Goal: Task Accomplishment & Management: Use online tool/utility

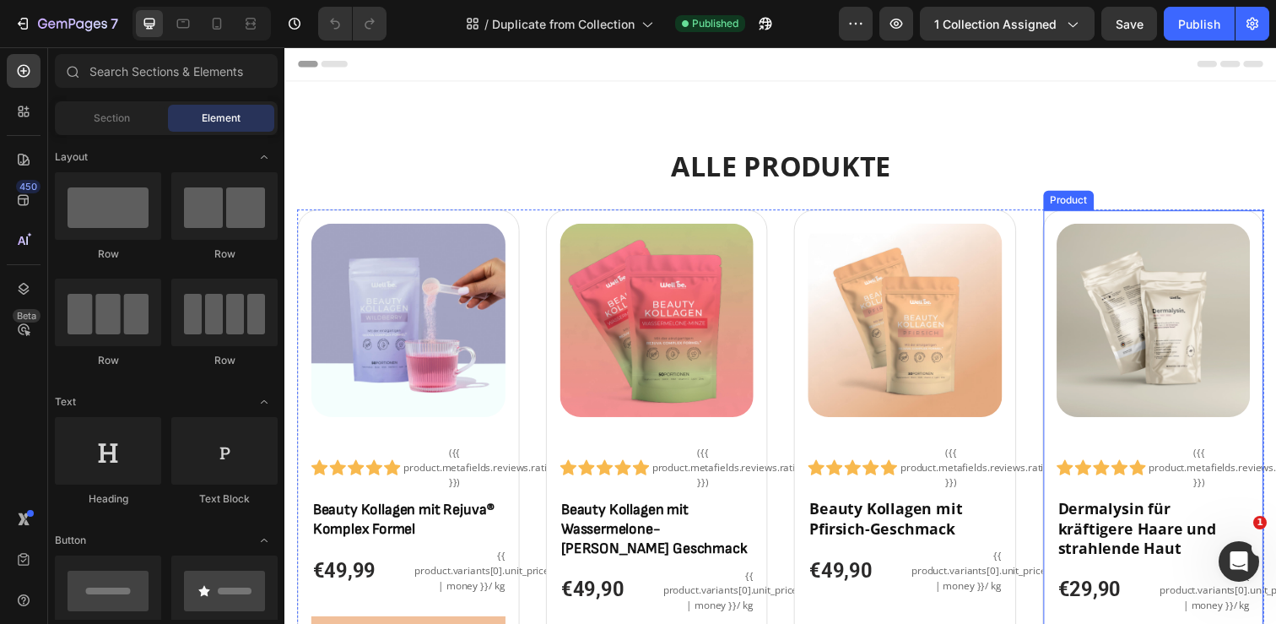
click at [1084, 209] on div "Product" at bounding box center [1084, 203] width 51 height 20
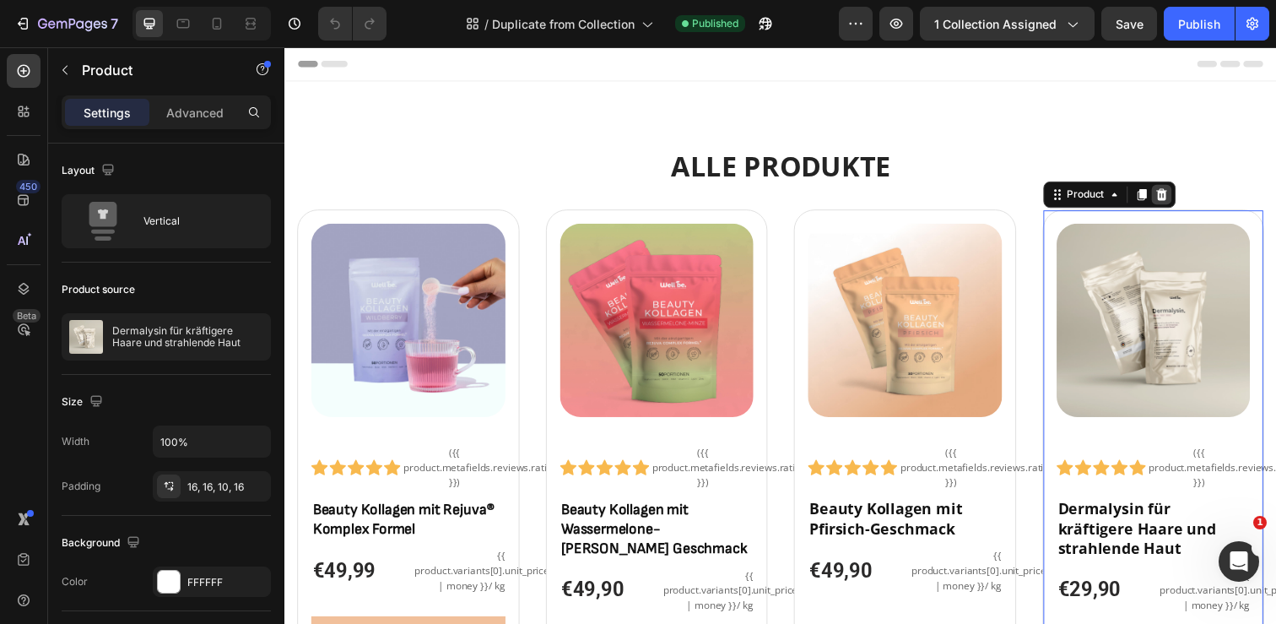
click at [1173, 199] on icon at bounding box center [1180, 198] width 14 height 14
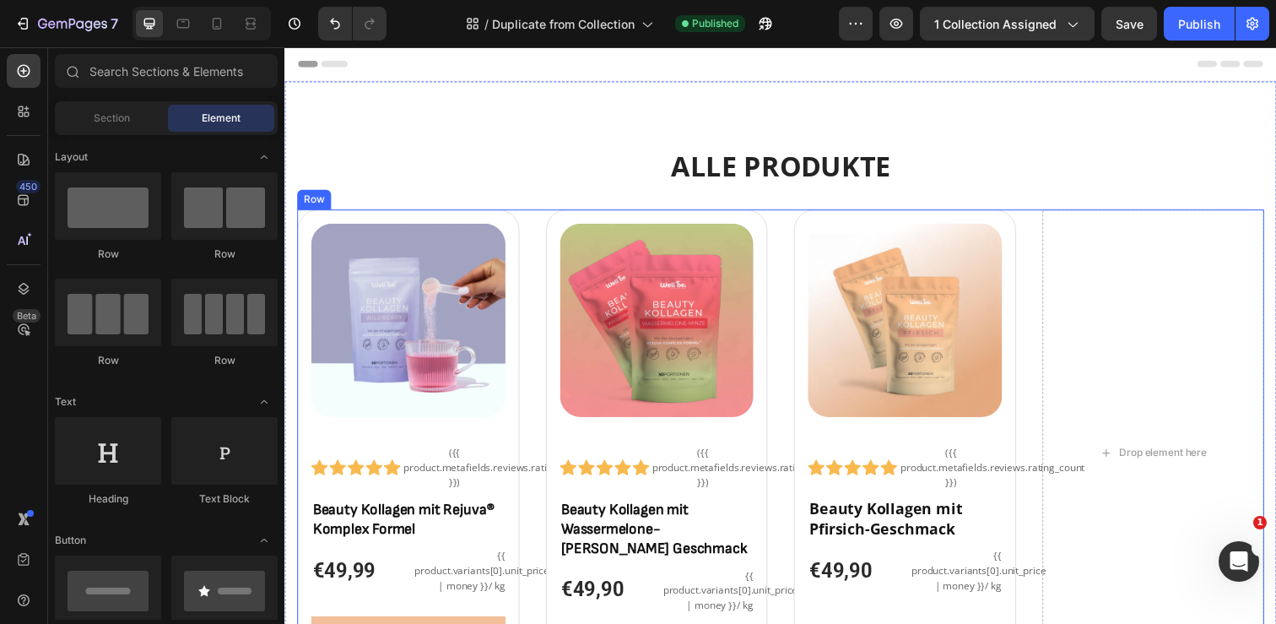
click at [1027, 234] on div "(P) Images & Gallery Icon Icon Icon Icon Icon Icon List ({{ product.metafields.…" at bounding box center [790, 461] width 987 height 497
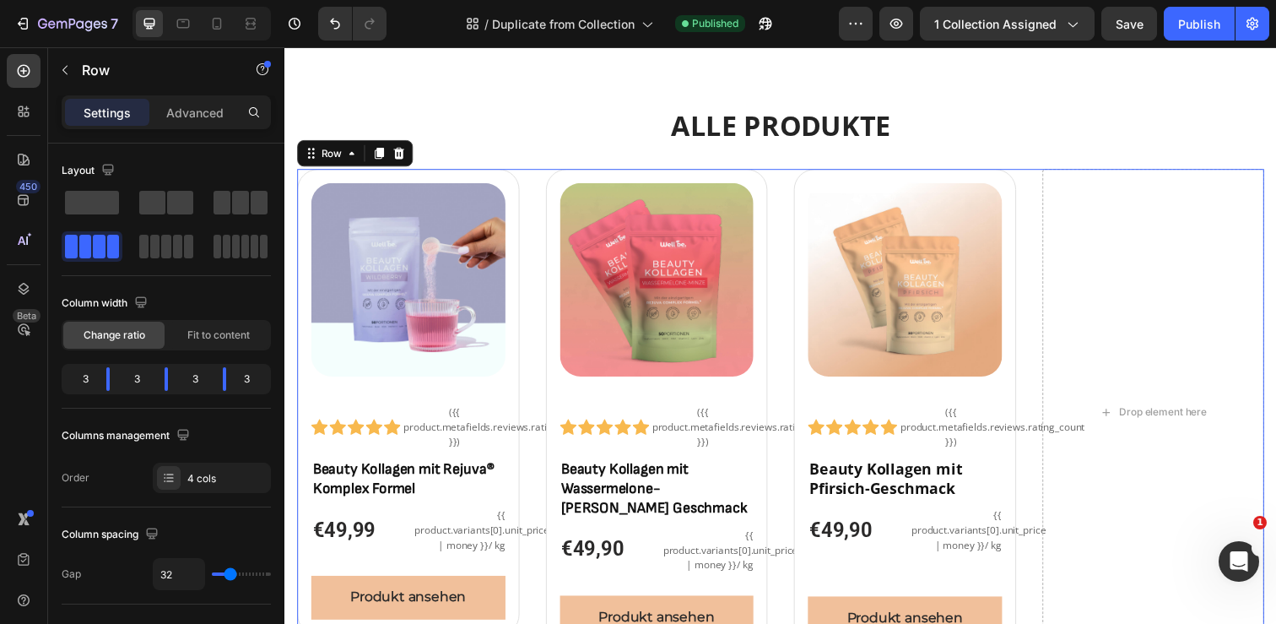
scroll to position [148, 0]
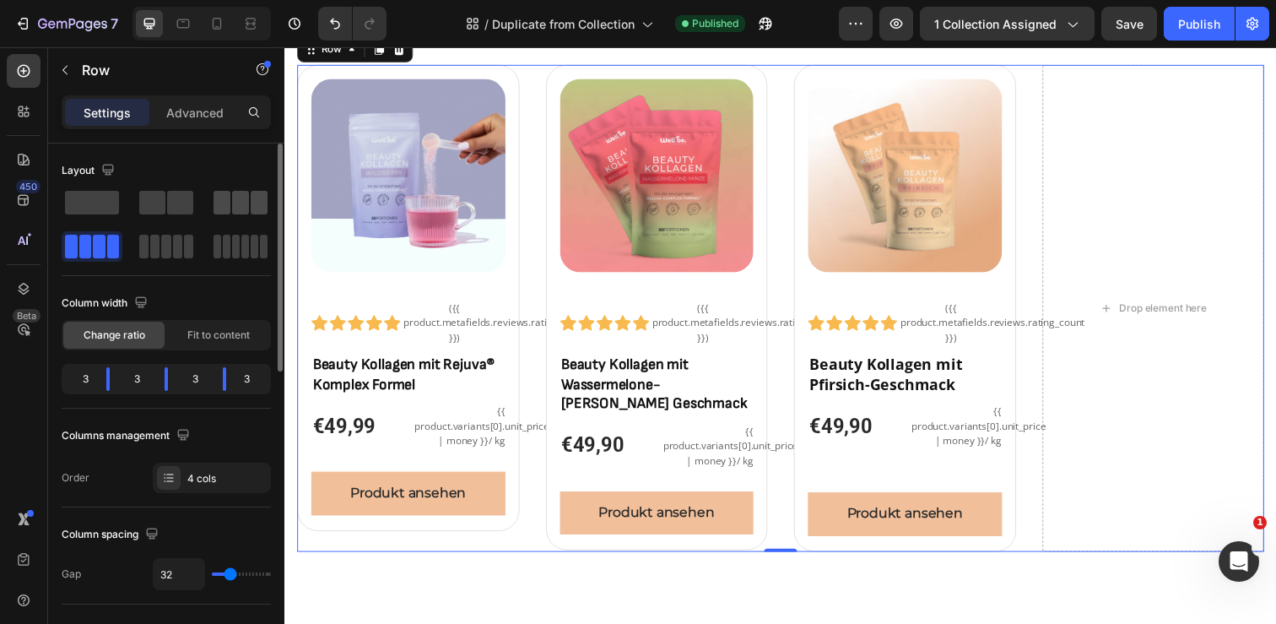
click at [232, 207] on span at bounding box center [240, 203] width 17 height 24
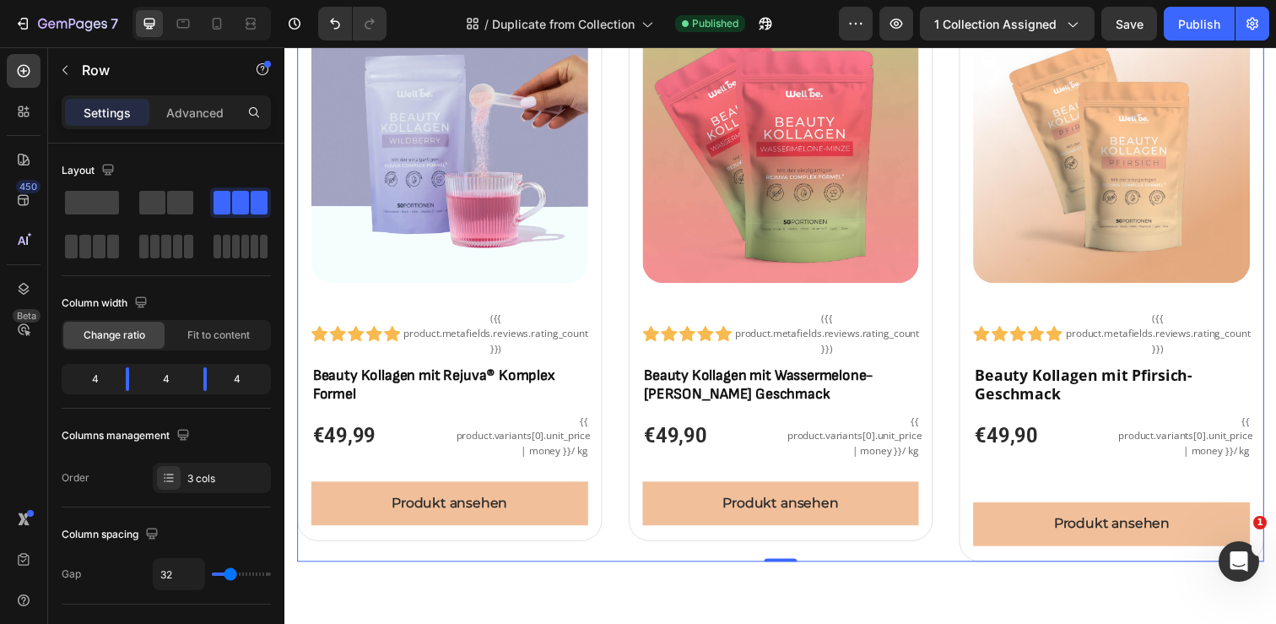
scroll to position [228, 0]
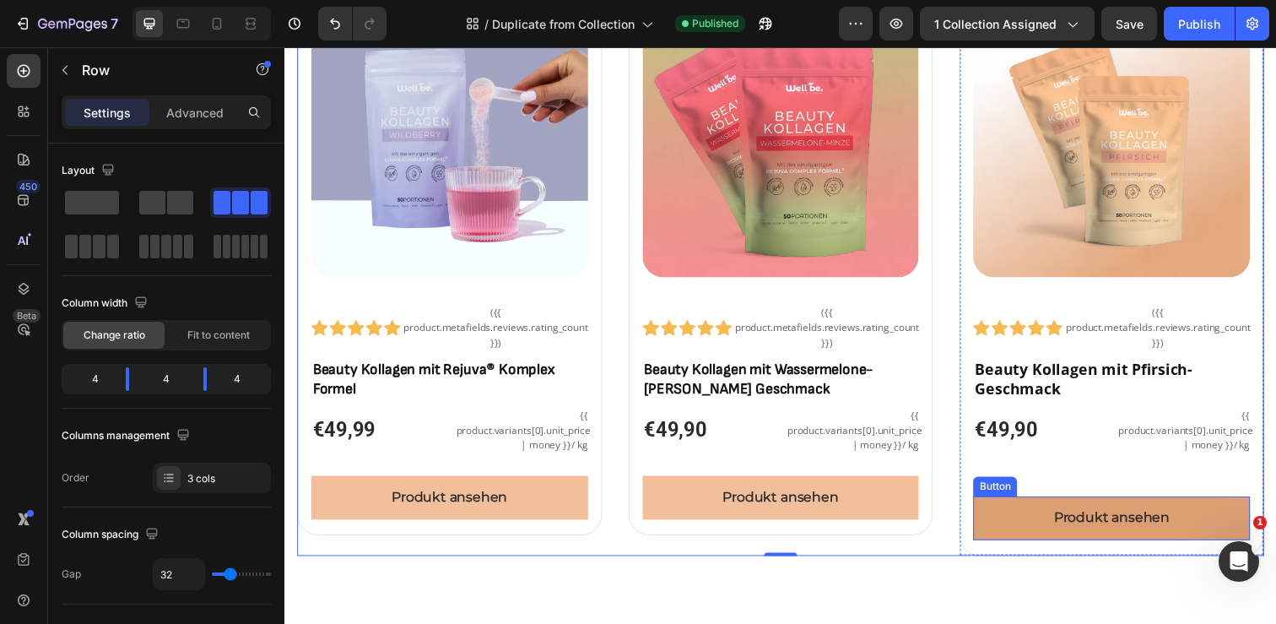
click at [1030, 516] on link "Produkt ansehen" at bounding box center [1128, 527] width 283 height 45
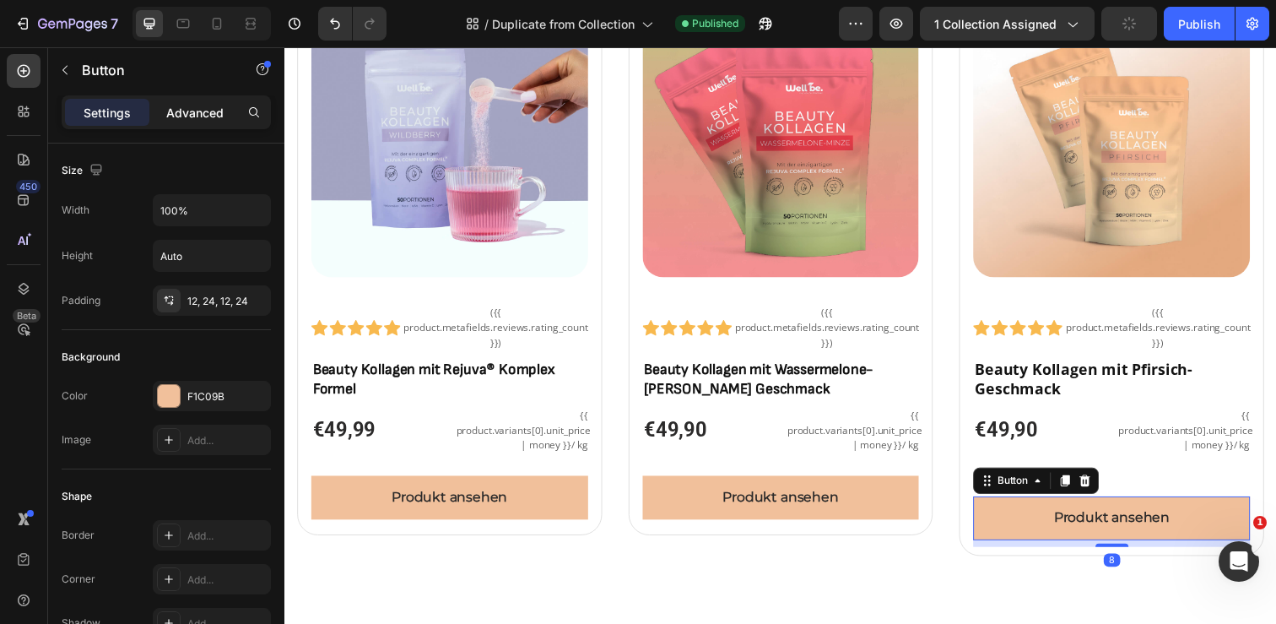
click at [176, 114] on p "Advanced" at bounding box center [194, 113] width 57 height 18
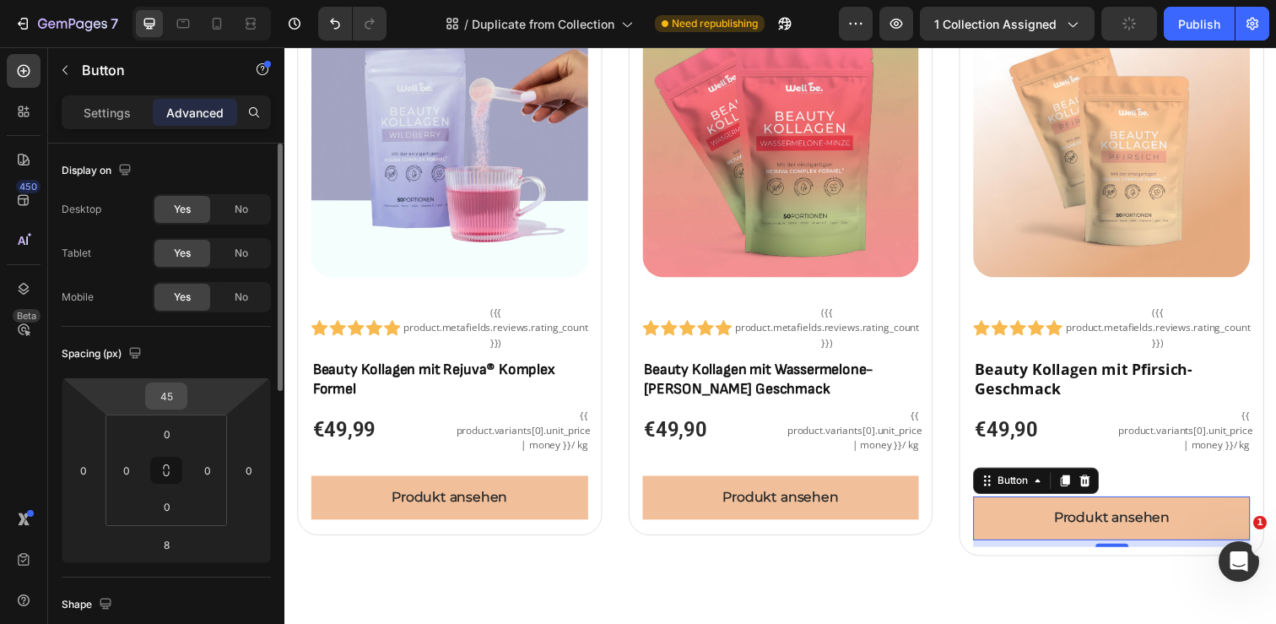
click at [166, 392] on input "45" at bounding box center [166, 395] width 34 height 25
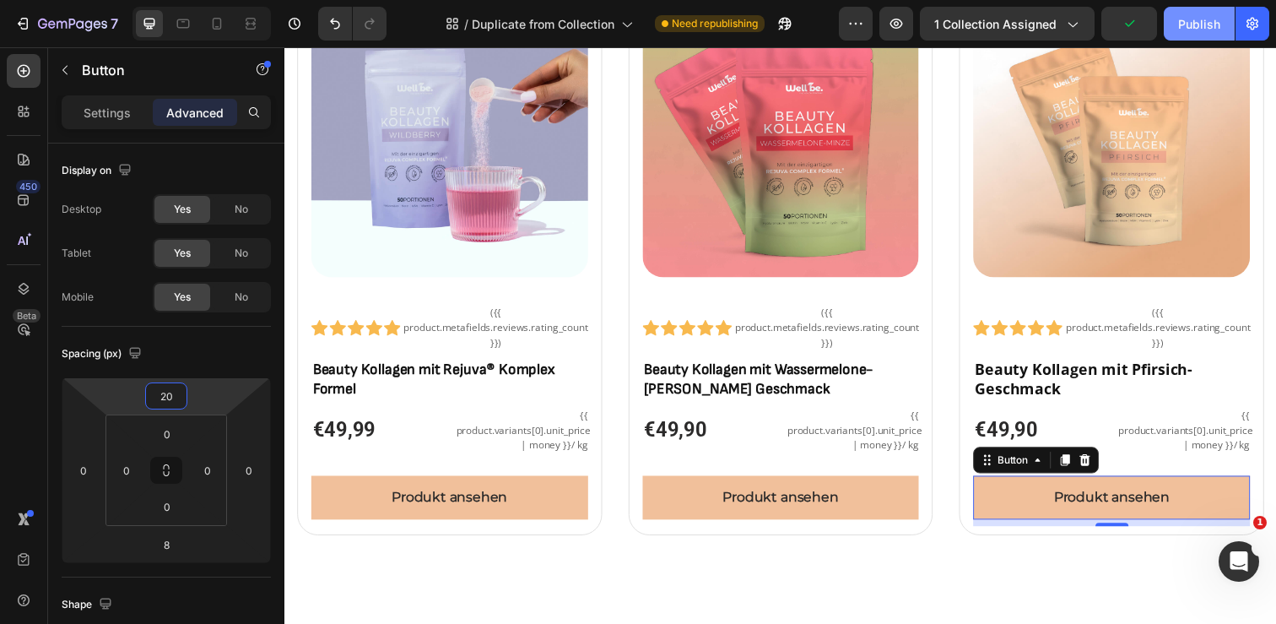
type input "20"
click at [1208, 15] on div "Publish" at bounding box center [1199, 24] width 42 height 18
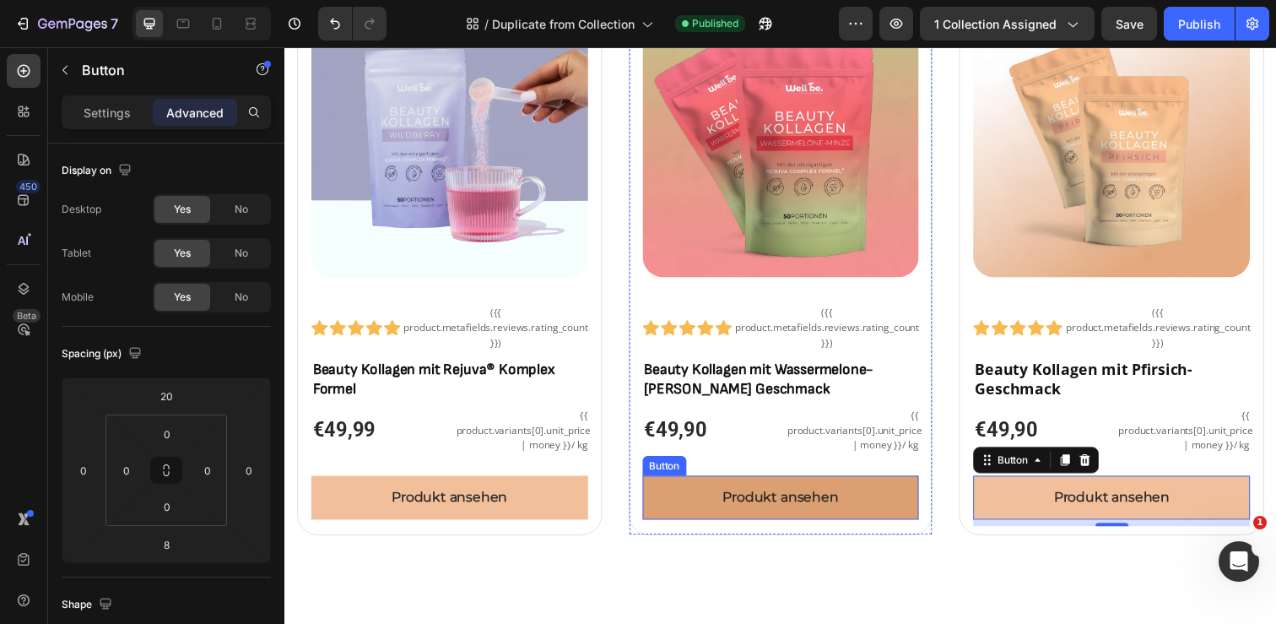
click at [870, 498] on link "Produkt ansehen" at bounding box center [791, 506] width 283 height 45
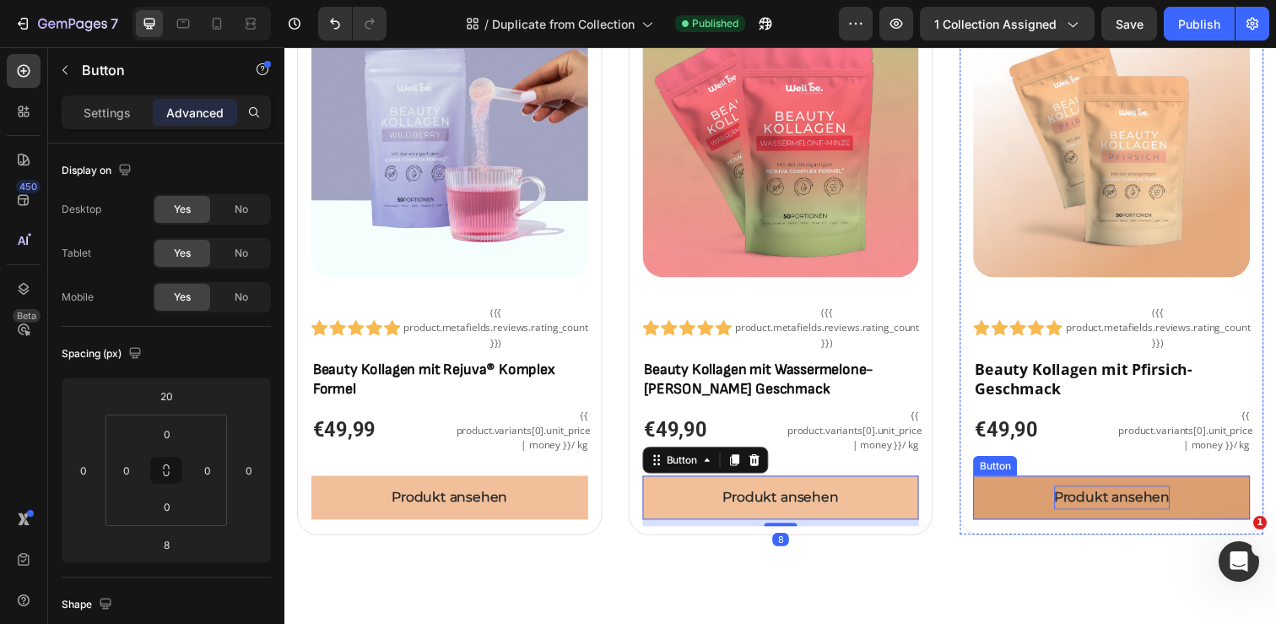
click at [1070, 508] on p "Produkt ansehen" at bounding box center [1129, 507] width 118 height 24
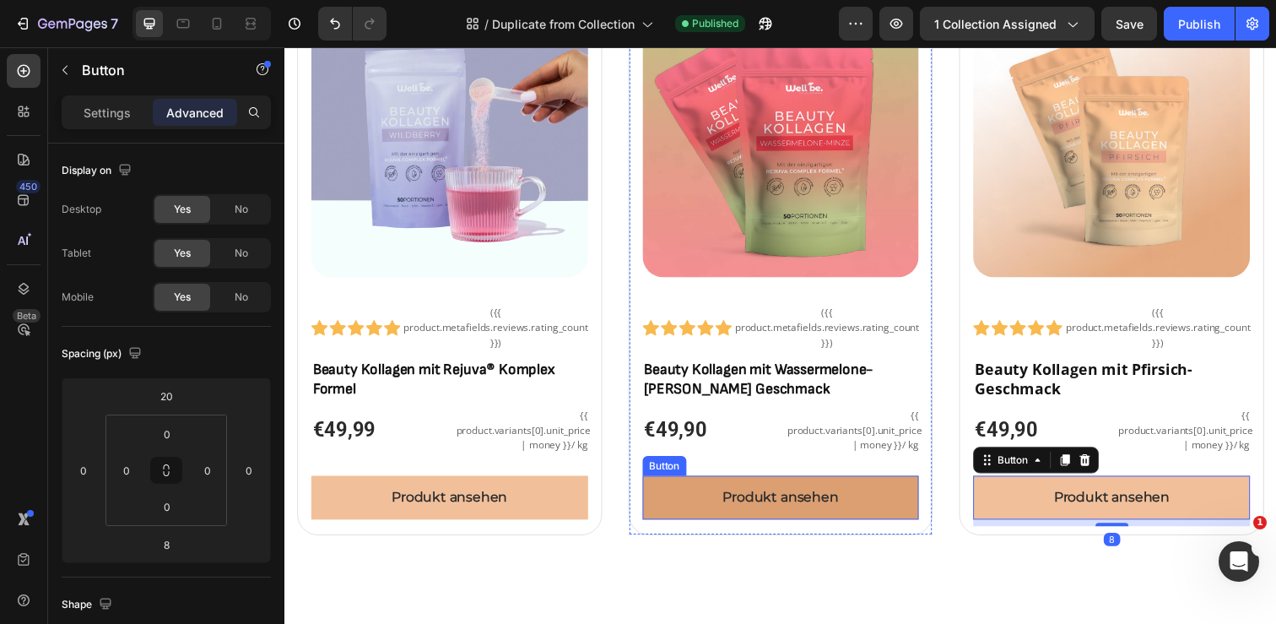
click at [824, 488] on link "Produkt ansehen" at bounding box center [791, 506] width 283 height 45
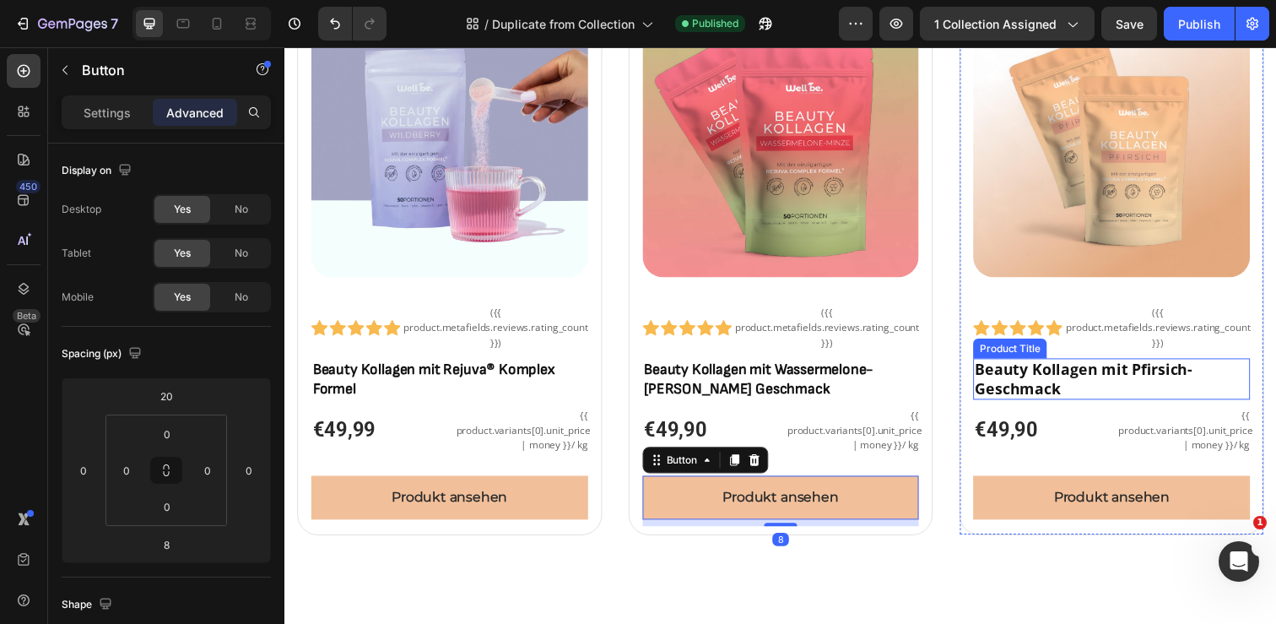
click at [1053, 382] on h2 "Beauty Kollagen mit Pfirsich-Geschmack" at bounding box center [1128, 386] width 283 height 43
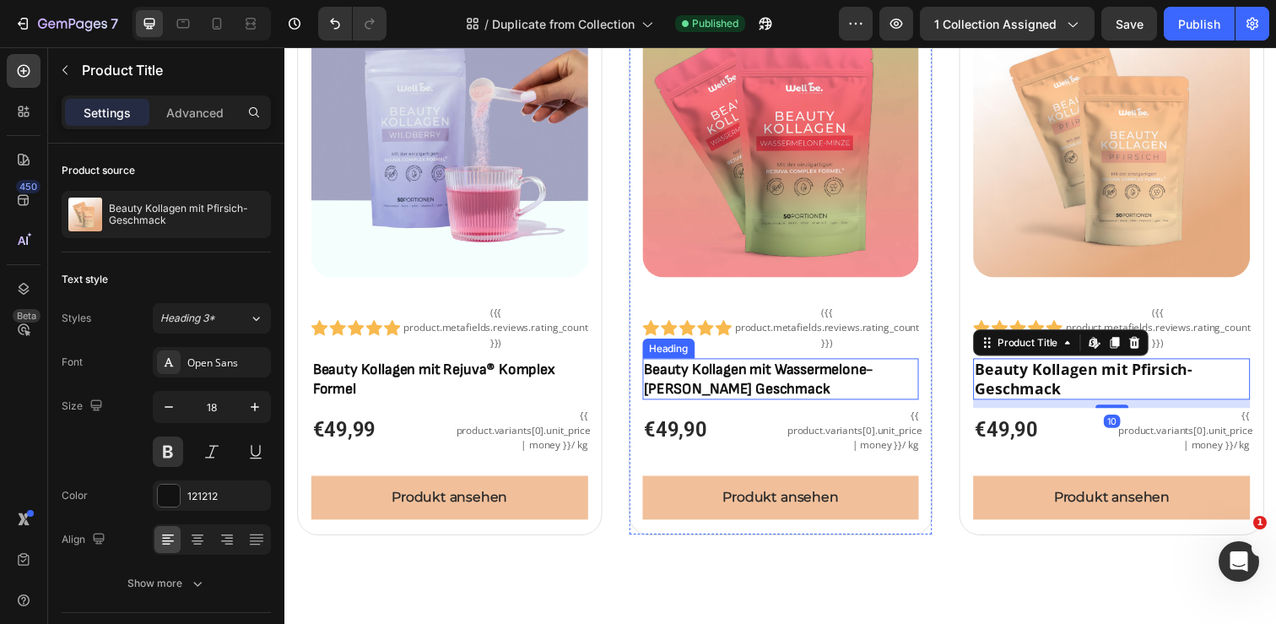
click at [739, 381] on h2 "Beauty Kollagen mit Wassermelone-[PERSON_NAME] Geschmack" at bounding box center [791, 386] width 283 height 43
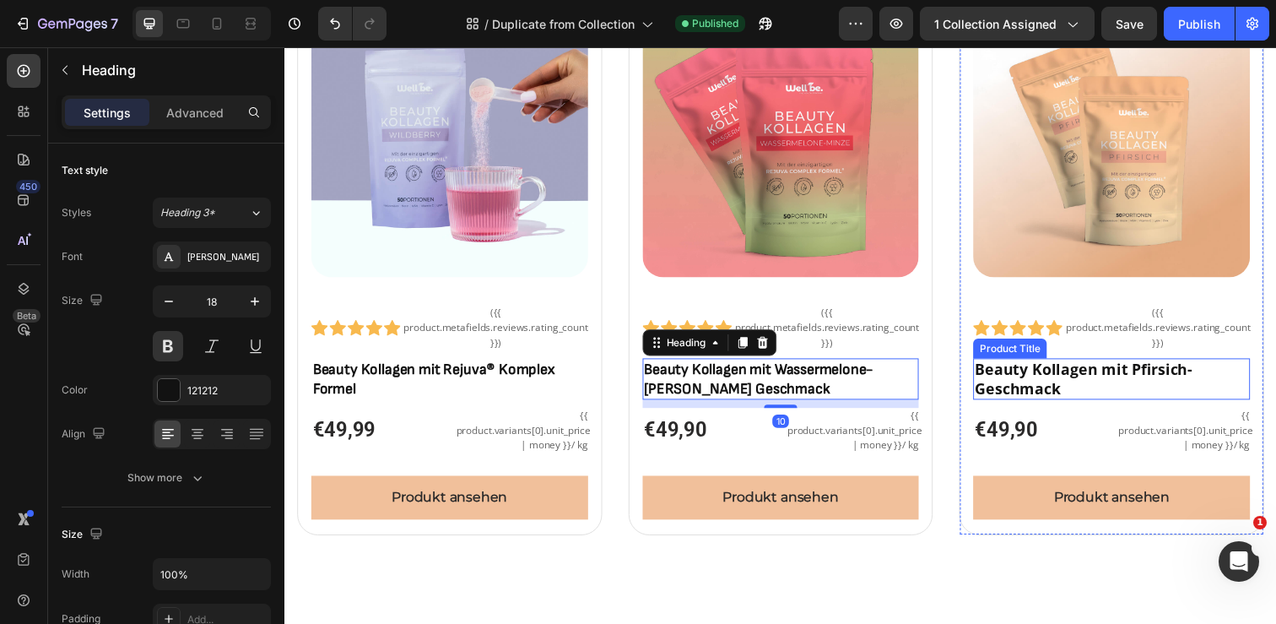
click at [1049, 385] on h2 "Beauty Kollagen mit Pfirsich-Geschmack" at bounding box center [1128, 386] width 283 height 43
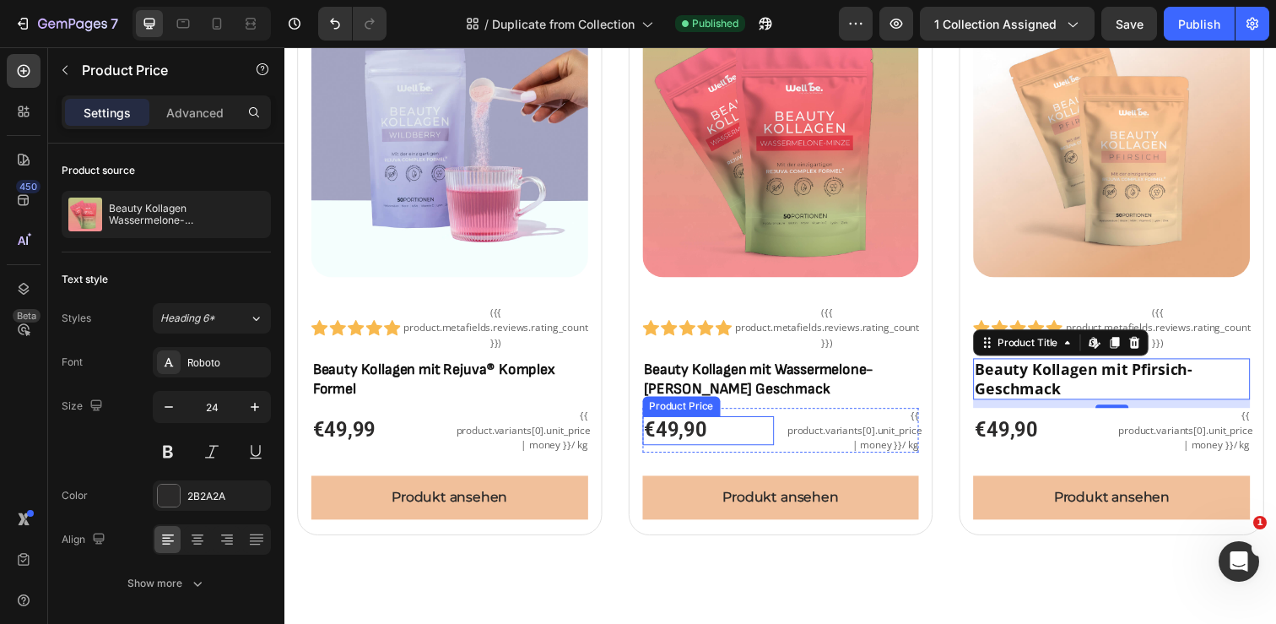
click at [756, 438] on div "€49,90" at bounding box center [717, 439] width 134 height 30
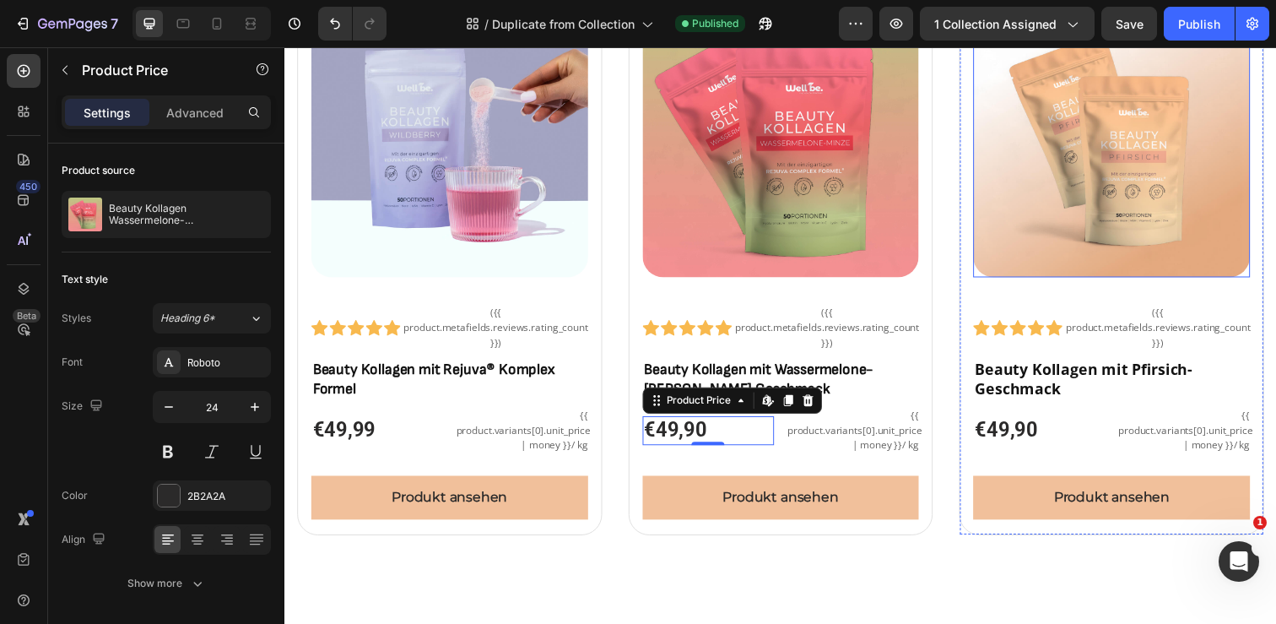
click at [1080, 192] on img at bounding box center [1128, 140] width 283 height 283
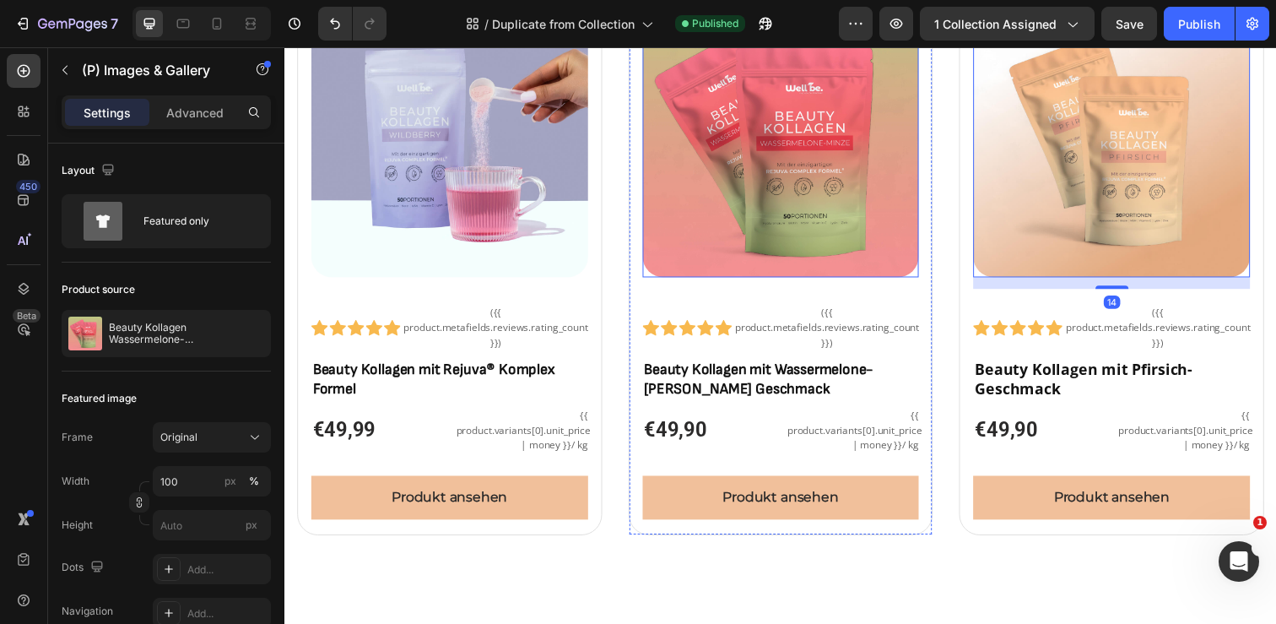
click at [815, 190] on img at bounding box center [791, 140] width 283 height 283
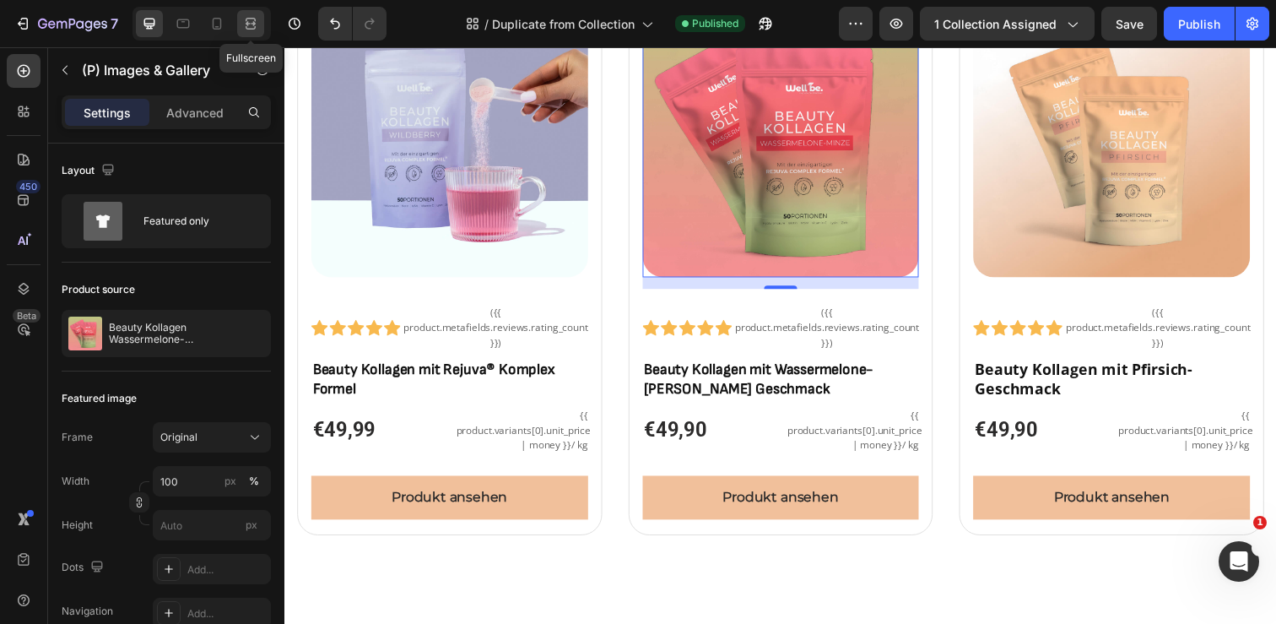
click at [244, 23] on icon at bounding box center [250, 23] width 17 height 17
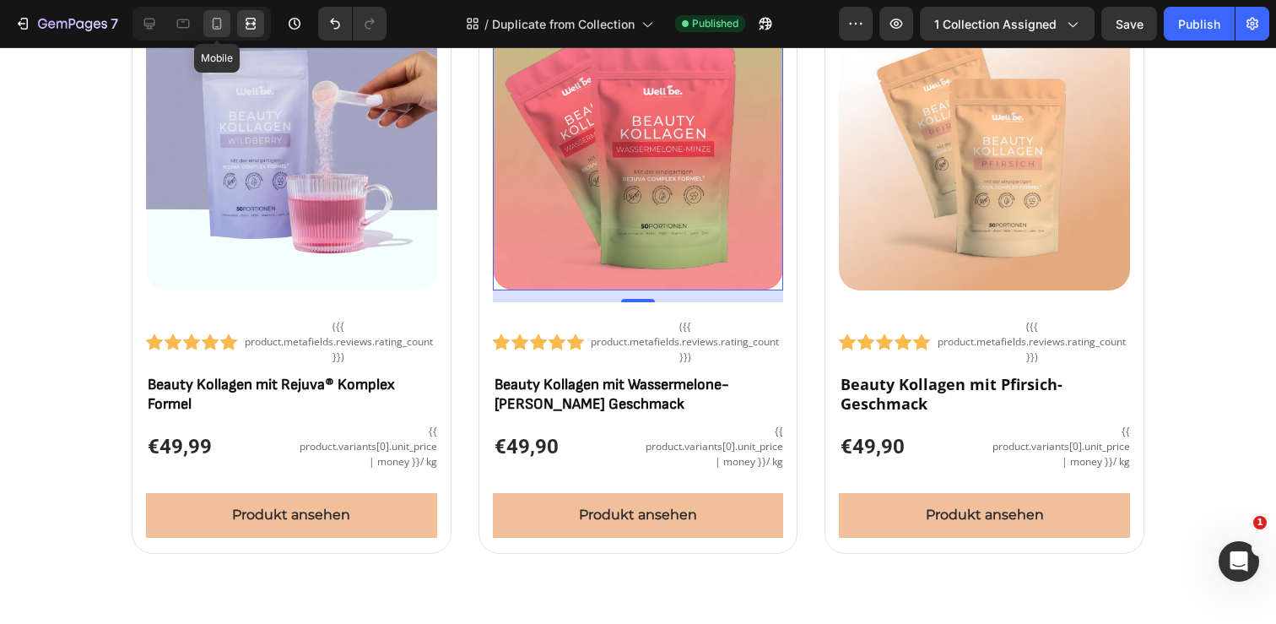
click at [223, 19] on icon at bounding box center [216, 23] width 17 height 17
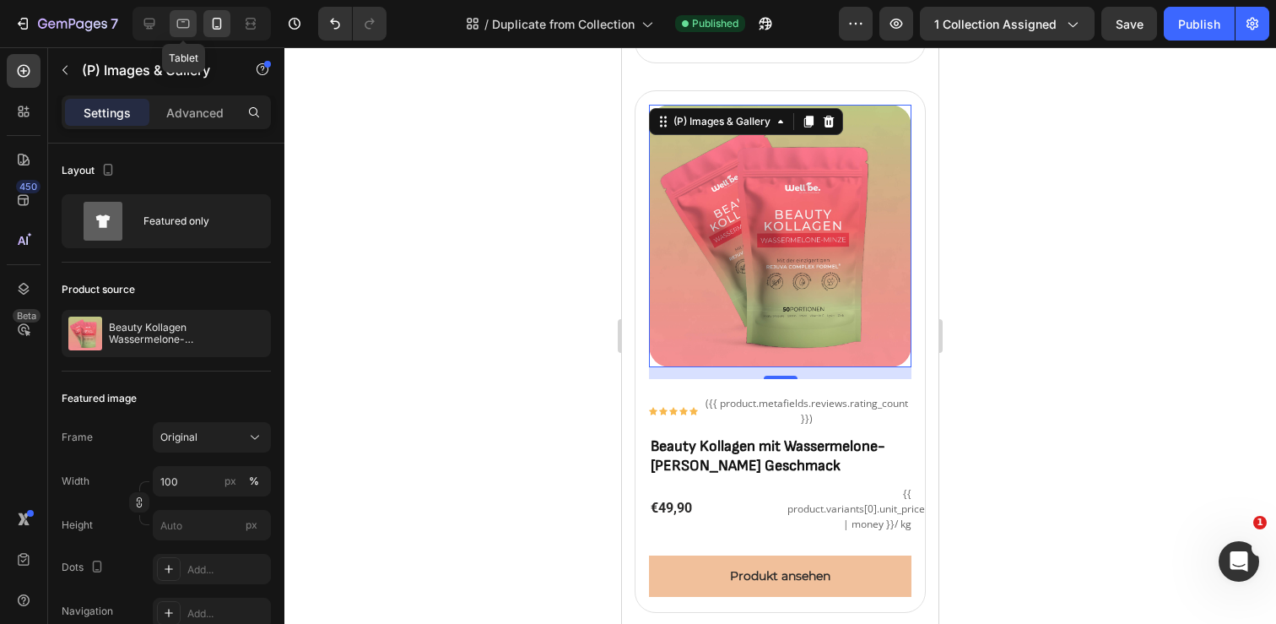
click at [193, 23] on div at bounding box center [183, 23] width 27 height 27
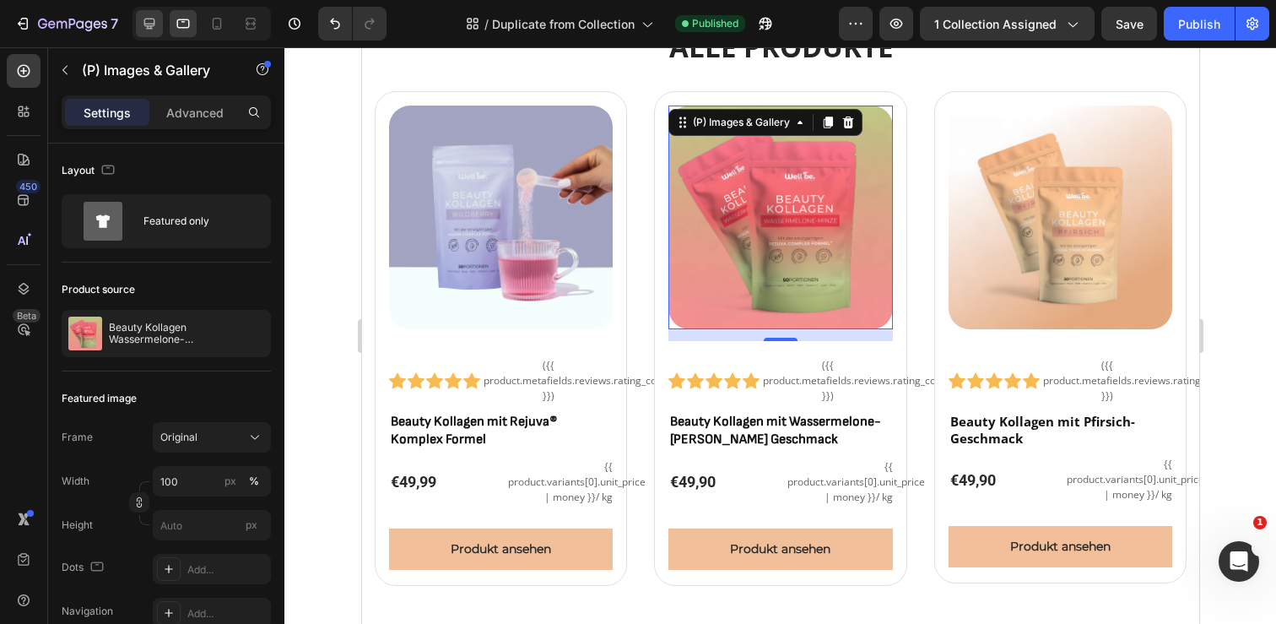
scroll to position [121, 0]
click at [155, 26] on icon at bounding box center [149, 23] width 17 height 17
